Goal: Information Seeking & Learning: Learn about a topic

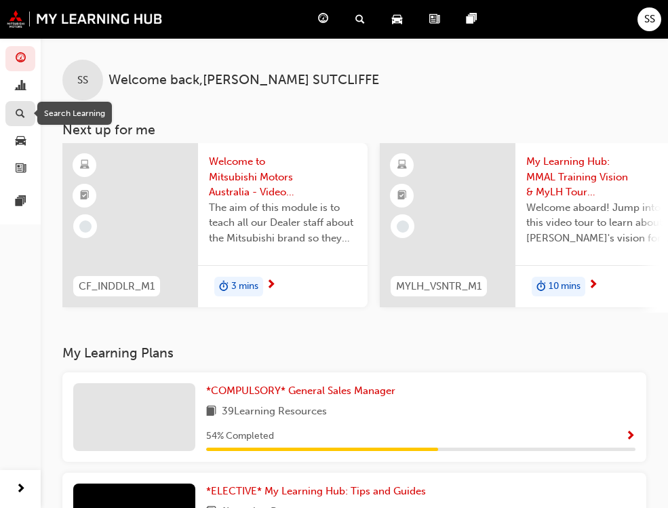
click at [20, 112] on span "search-icon" at bounding box center [20, 114] width 9 height 12
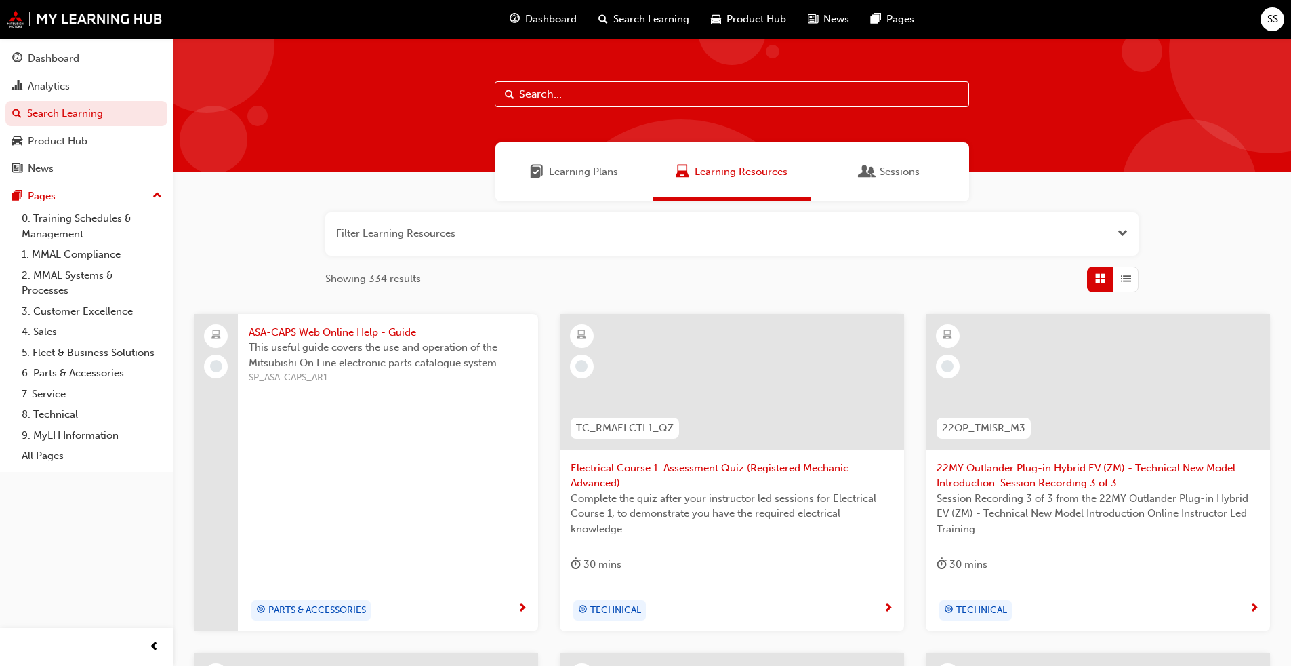
click at [588, 163] on div "Learning Plans" at bounding box center [575, 171] width 158 height 59
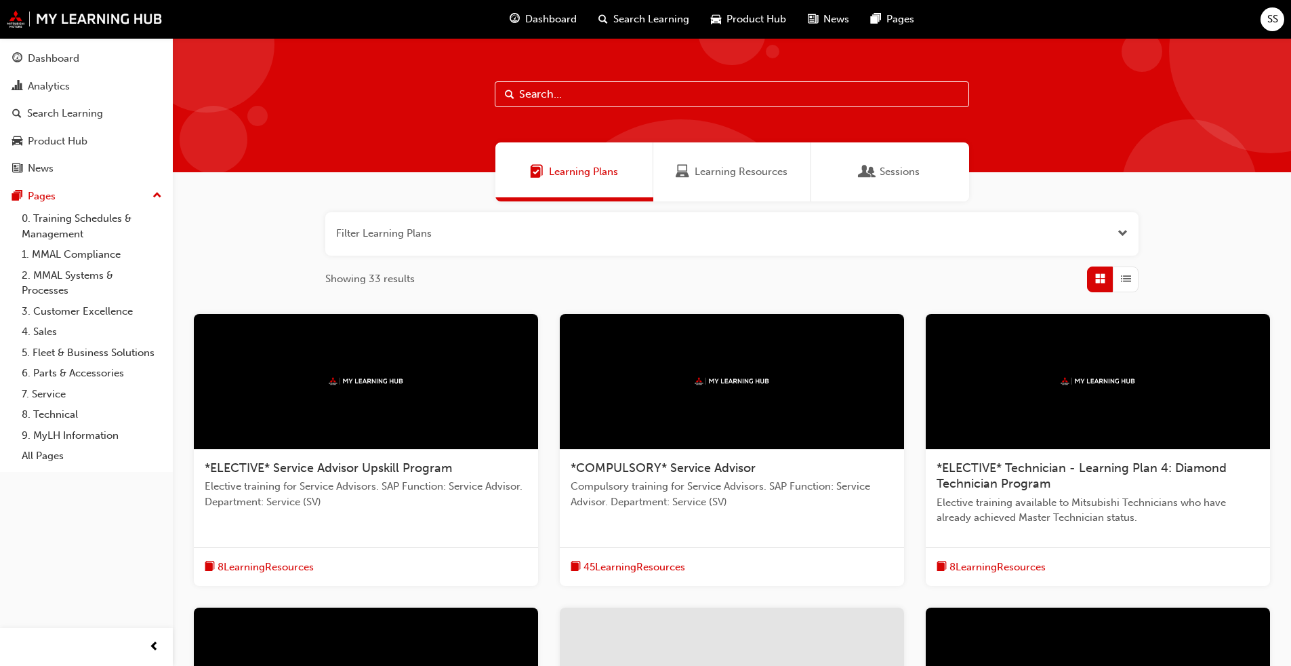
scroll to position [339, 0]
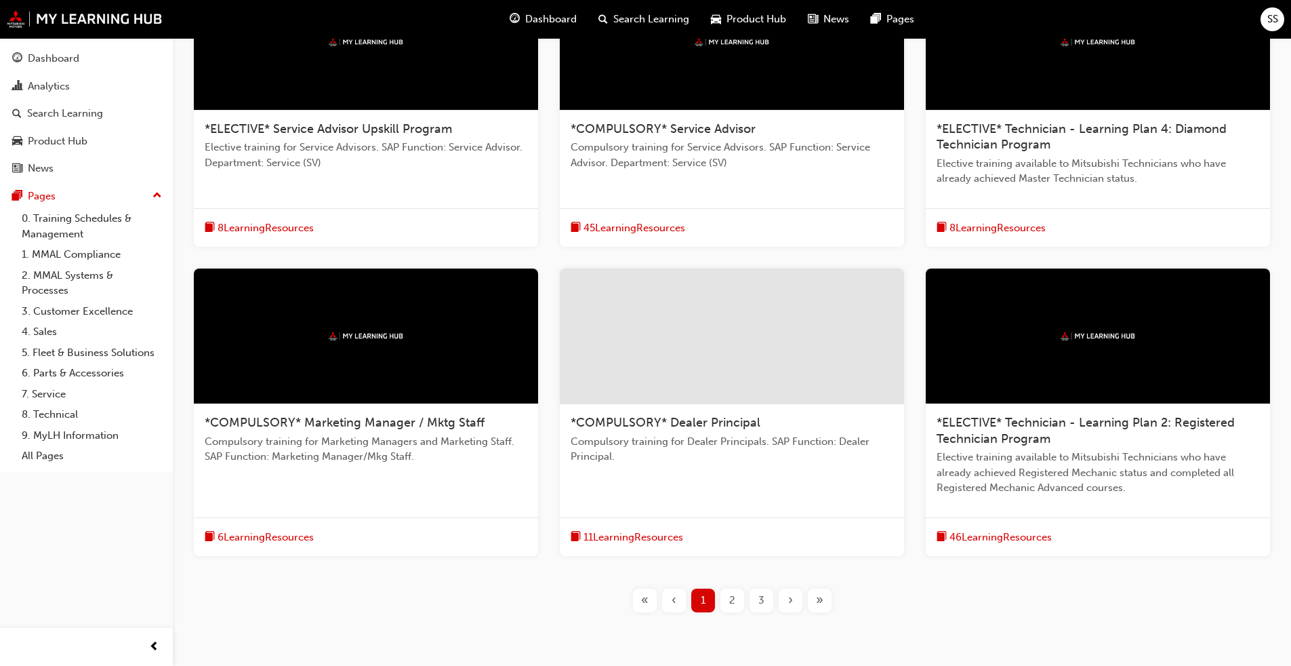
click at [677, 507] on div "2" at bounding box center [733, 600] width 24 height 24
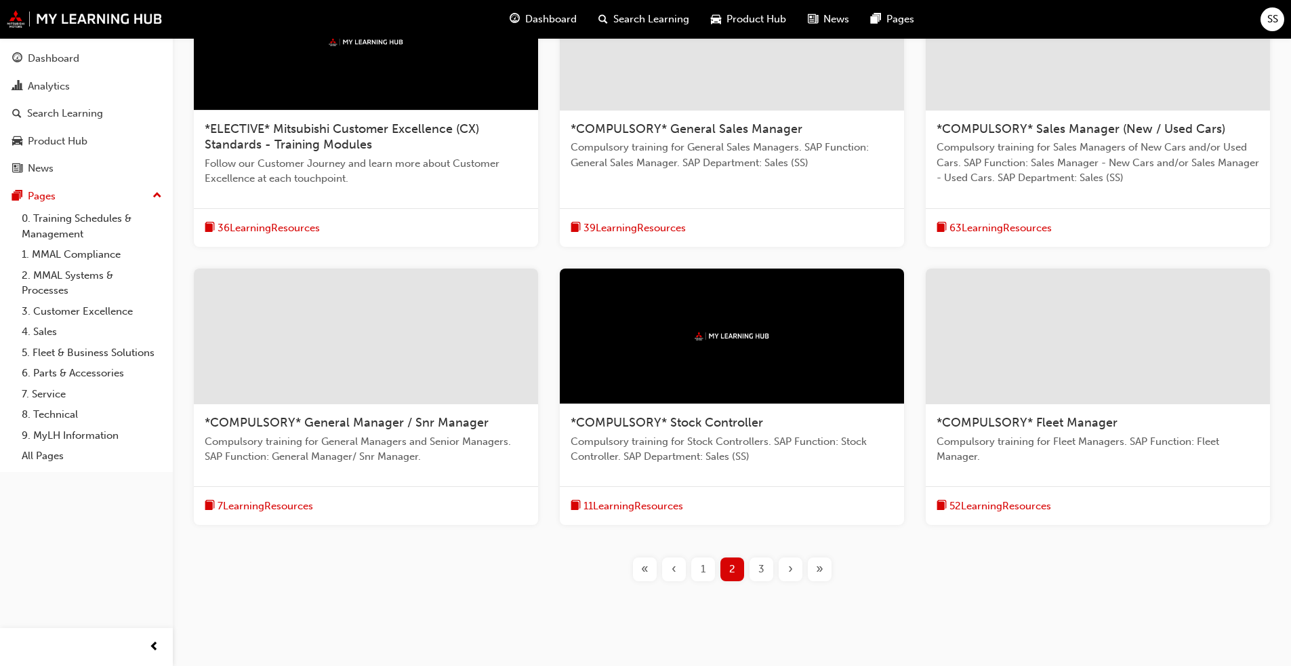
scroll to position [136, 0]
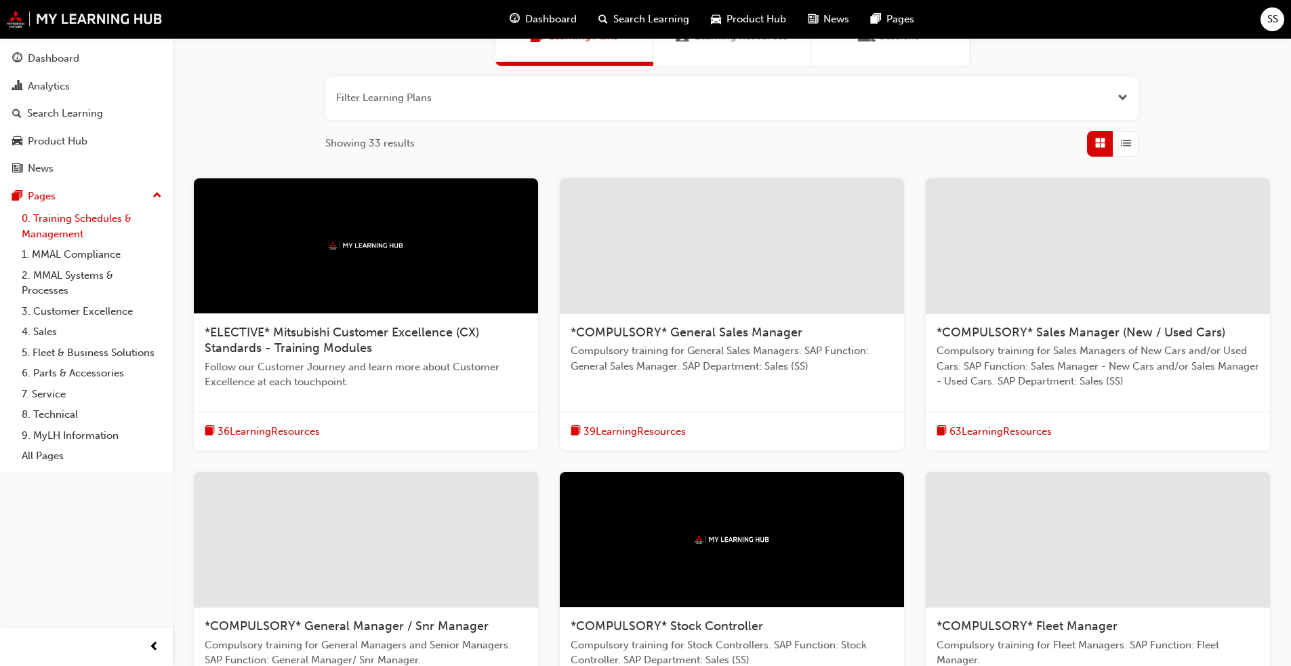
click at [51, 220] on link "0. Training Schedules & Management" at bounding box center [91, 226] width 151 height 36
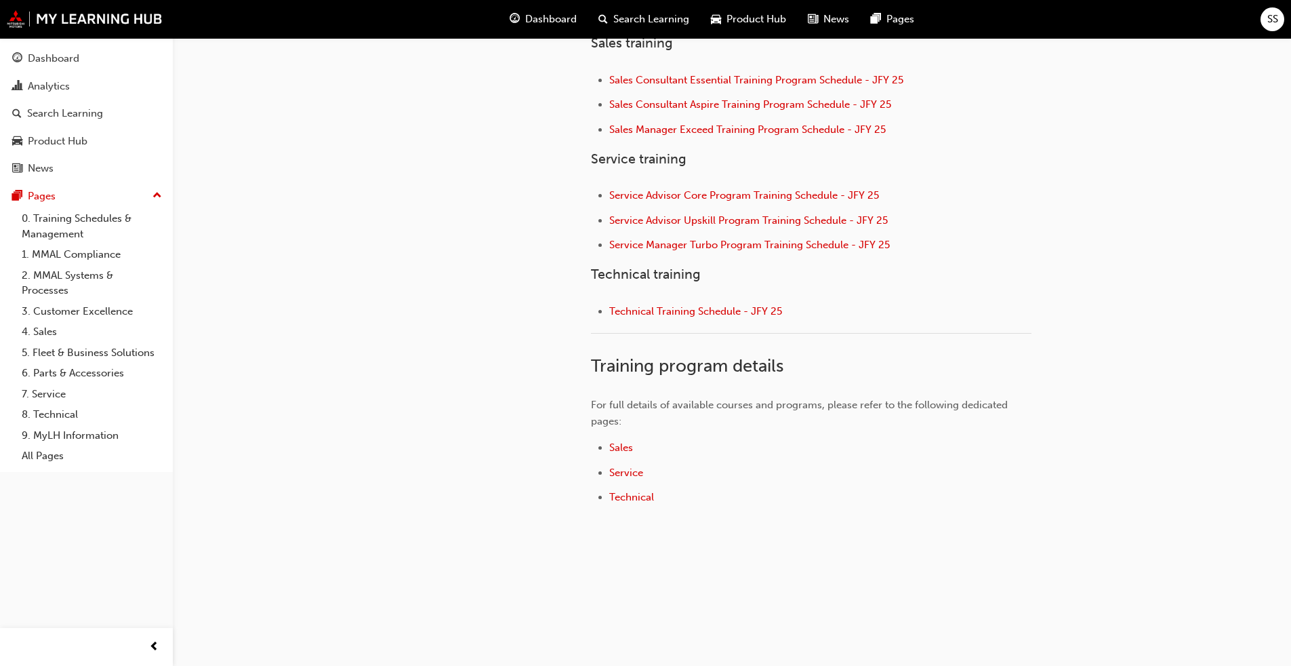
scroll to position [284, 0]
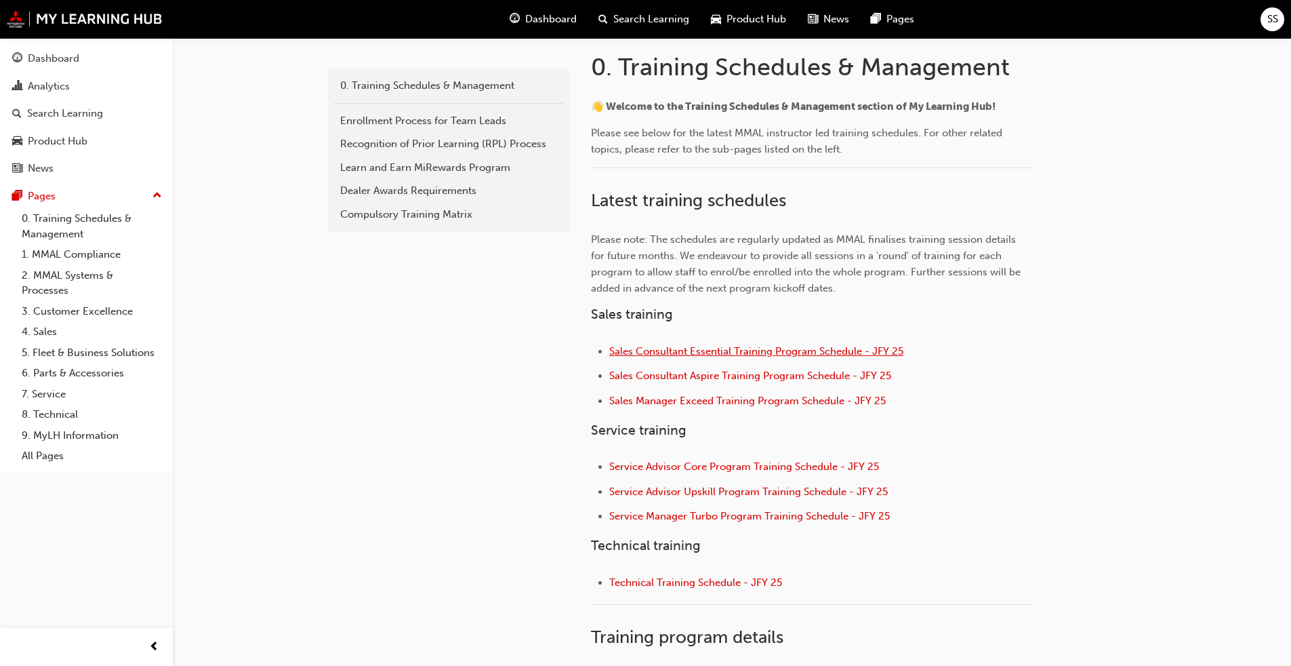
click at [677, 352] on span "Sales Consultant Essential Training Program Schedule - JFY 25" at bounding box center [756, 351] width 294 height 12
